Goal: Transaction & Acquisition: Purchase product/service

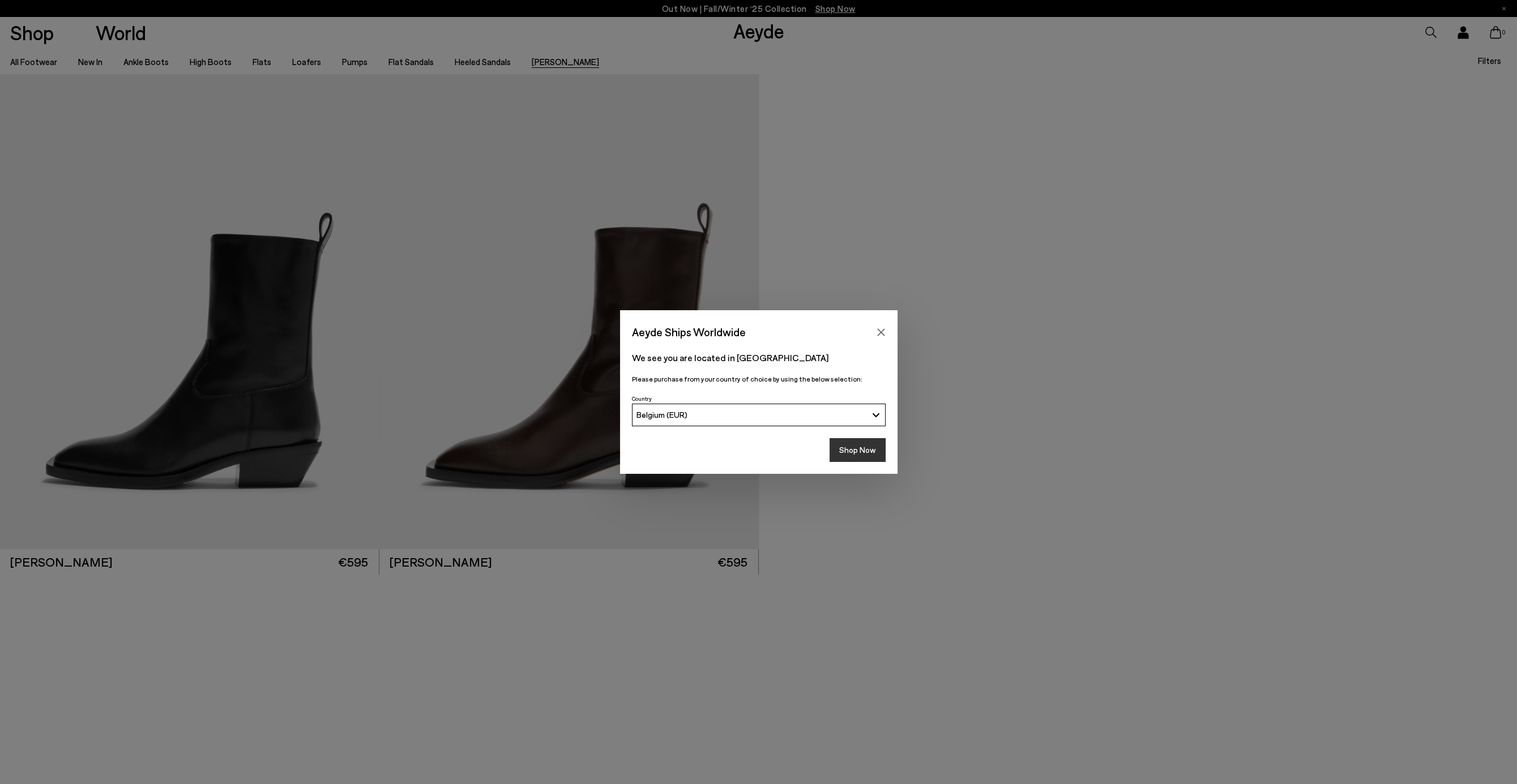
click at [874, 450] on button "Shop Now" at bounding box center [857, 450] width 56 height 24
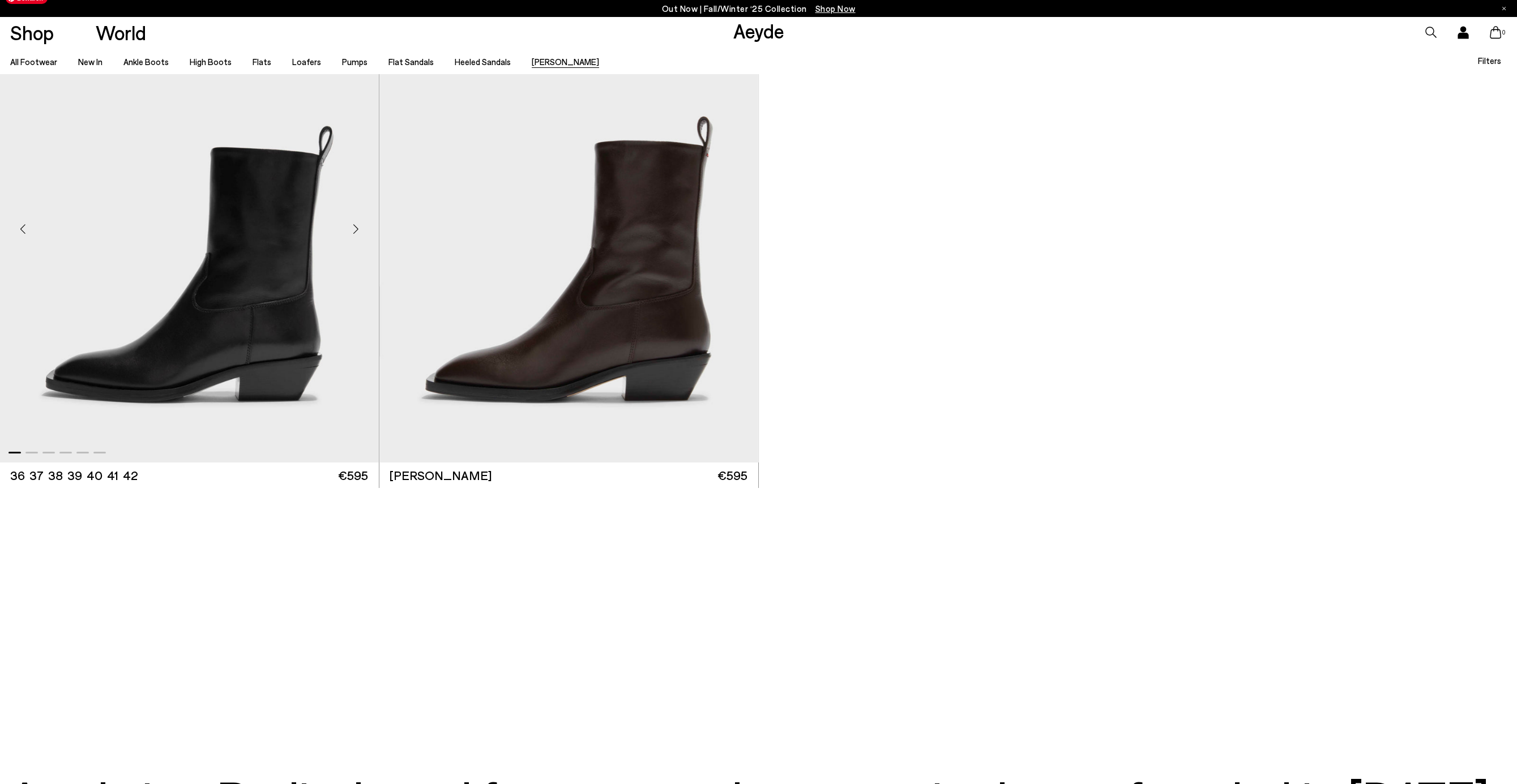
scroll to position [89, 0]
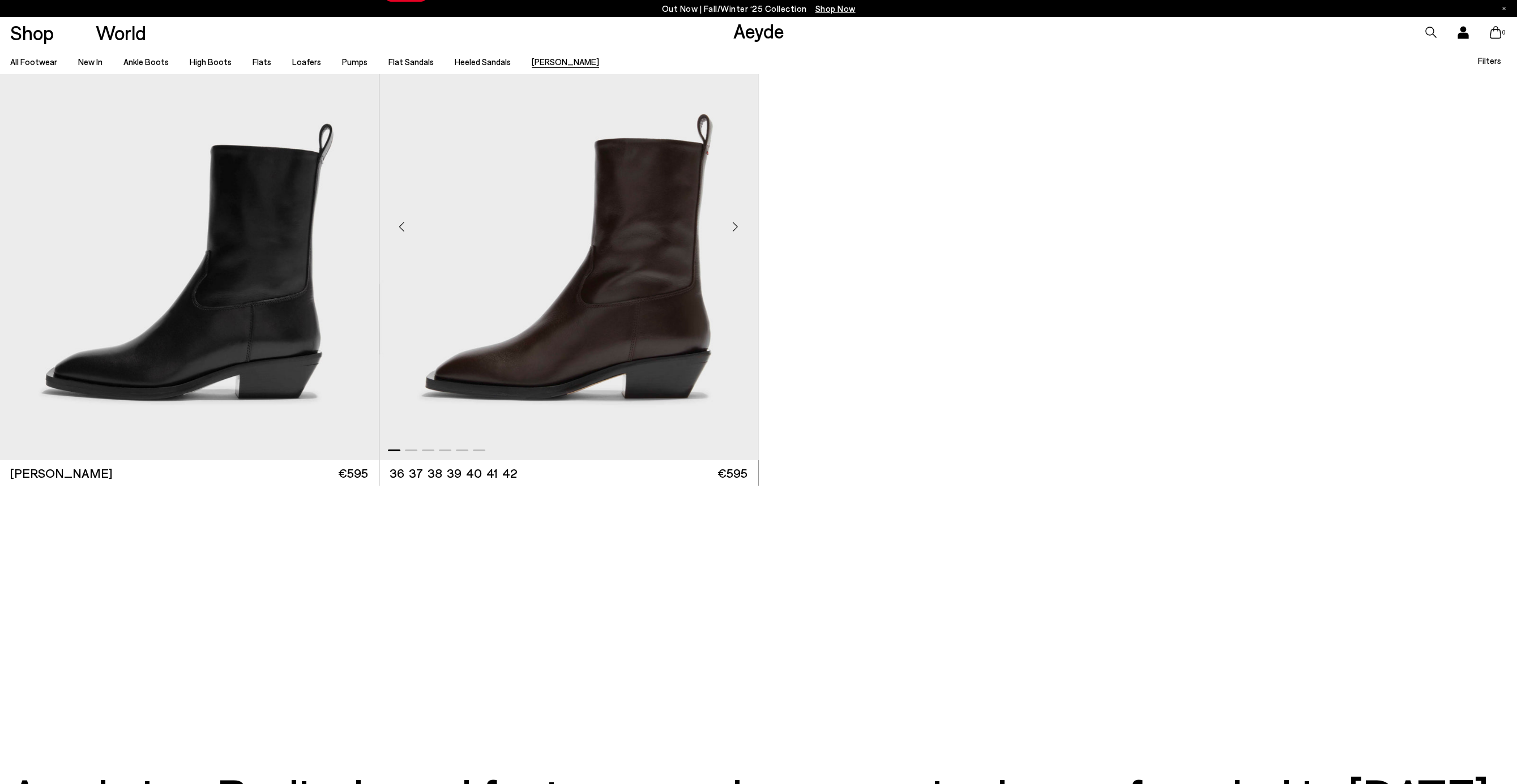
click at [605, 291] on img "1 / 6" at bounding box center [569, 222] width 379 height 476
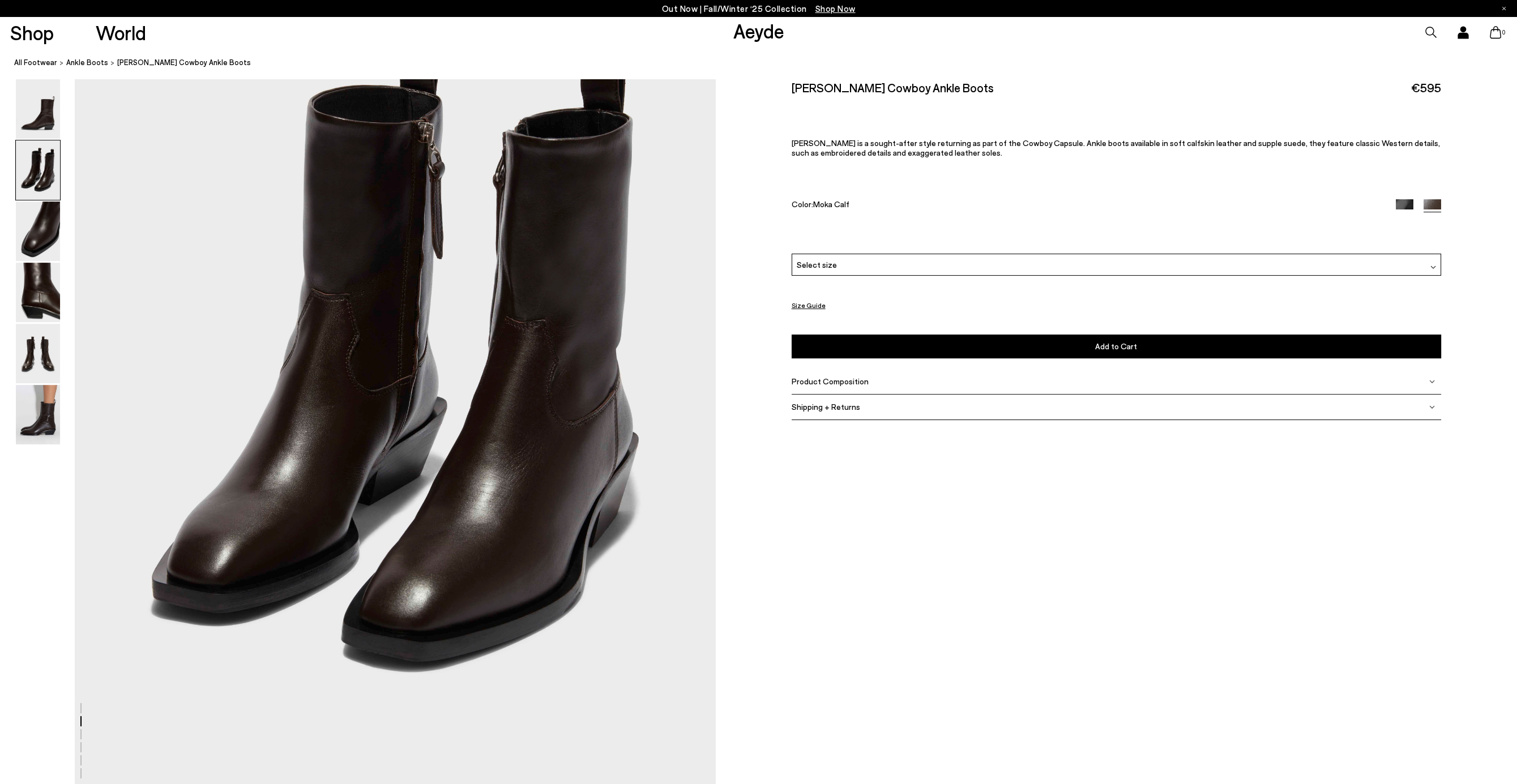
scroll to position [1000, 0]
click at [31, 410] on img at bounding box center [38, 414] width 44 height 60
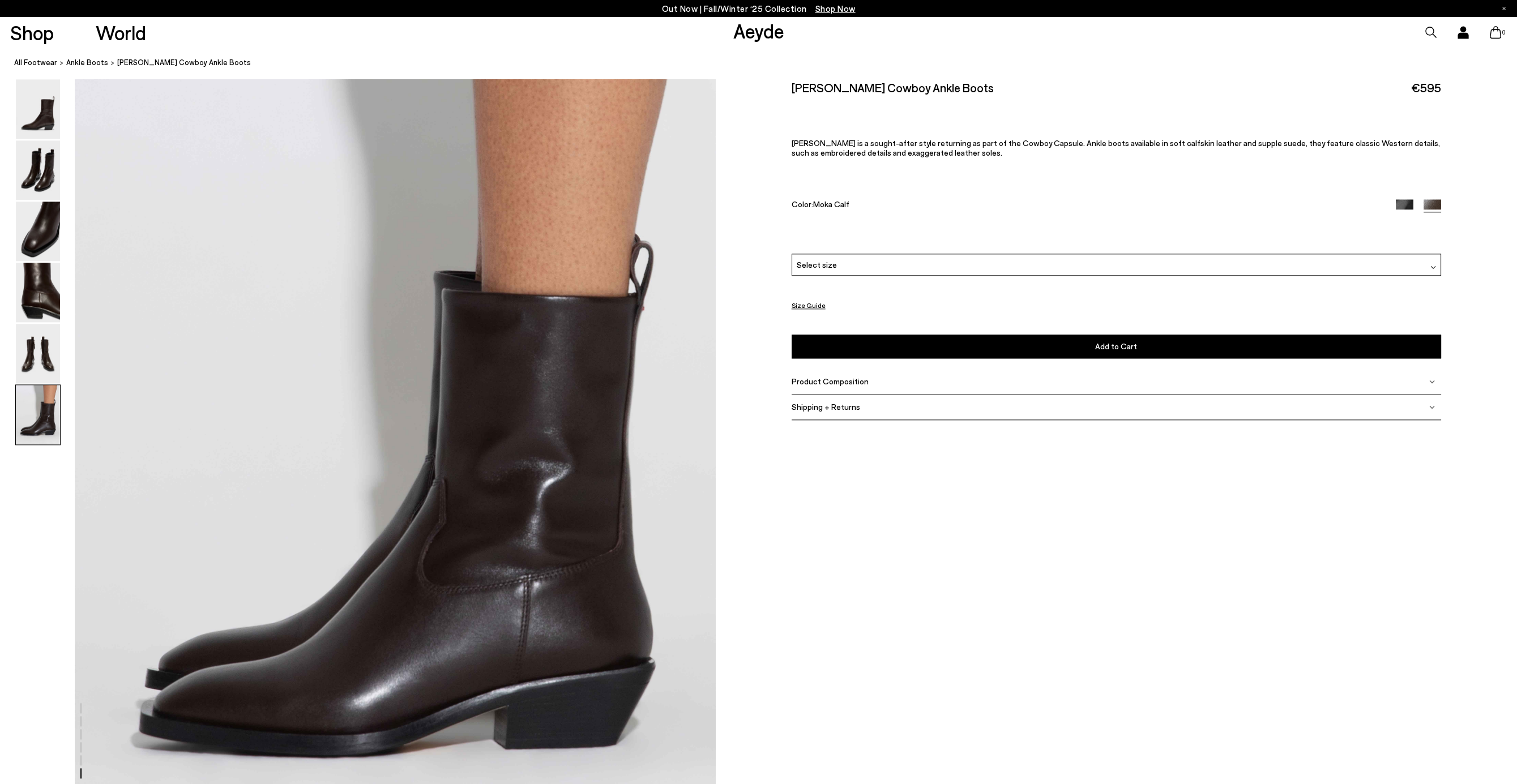
scroll to position [4359, 0]
